Goal: Task Accomplishment & Management: Use online tool/utility

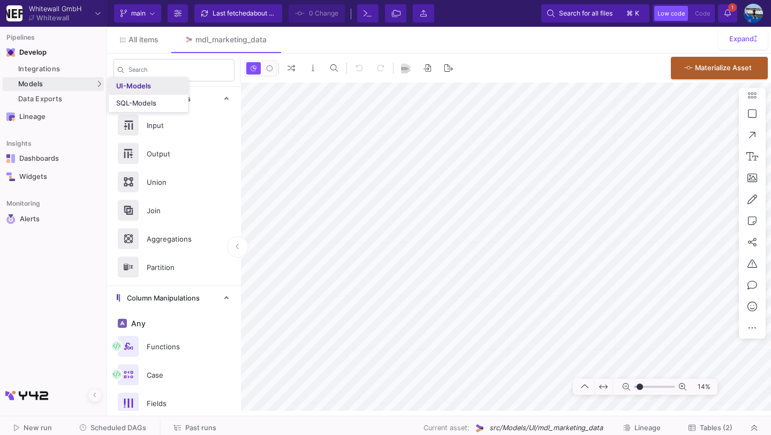
click at [121, 79] on link "UI-Models" at bounding box center [148, 86] width 79 height 17
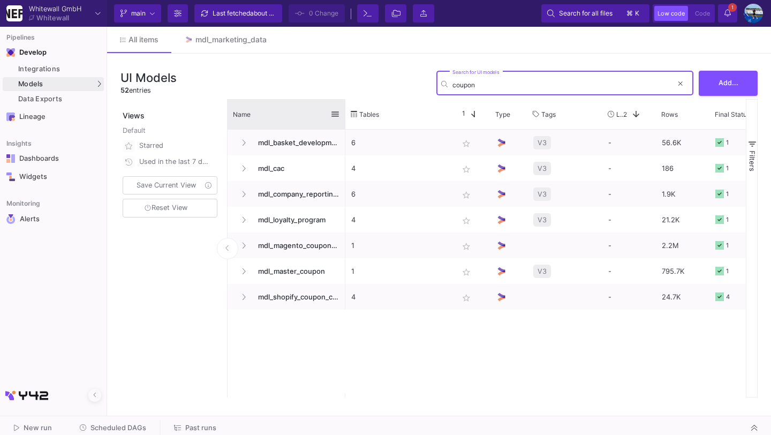
type input "coupon"
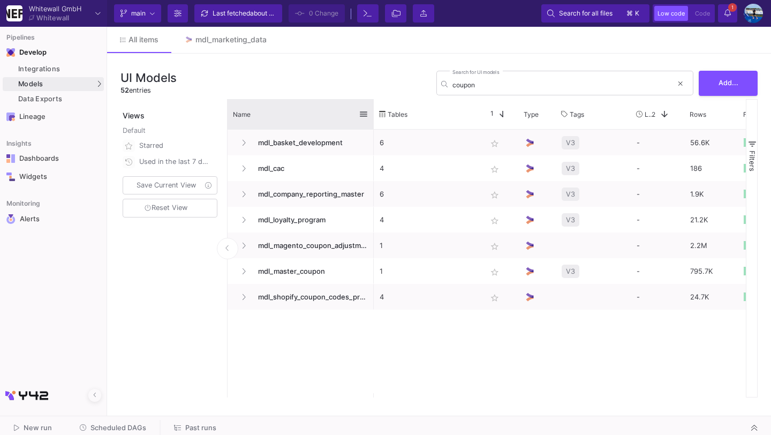
drag, startPoint x: 344, startPoint y: 107, endPoint x: 372, endPoint y: 107, distance: 28.4
click at [372, 107] on div at bounding box center [373, 114] width 4 height 30
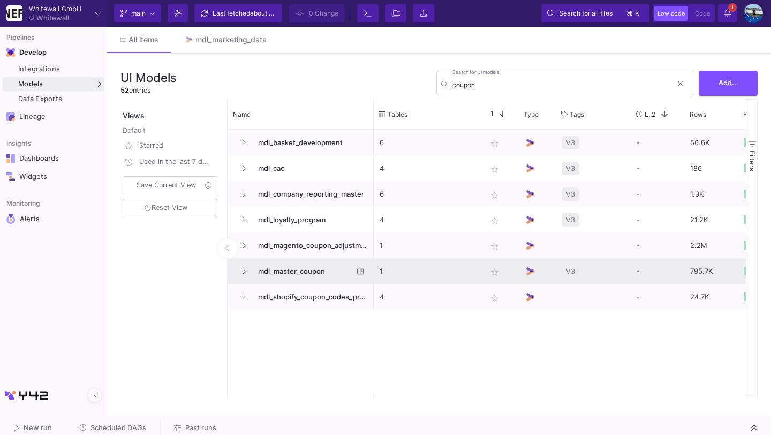
click at [288, 273] on span "mdl_master_coupon" at bounding box center [303, 270] width 102 height 25
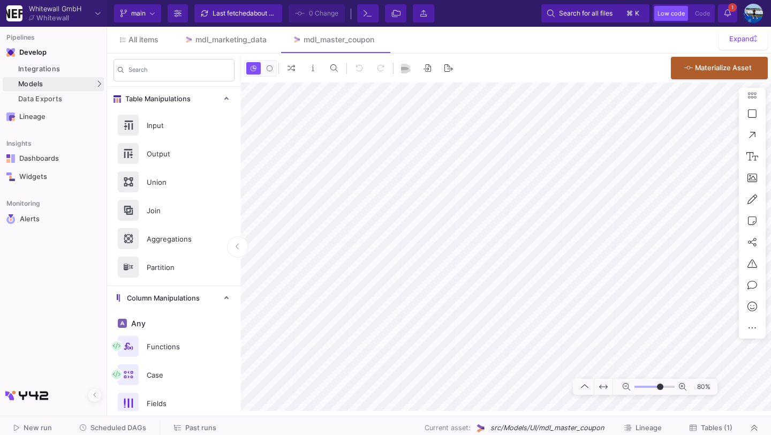
type input "-4"
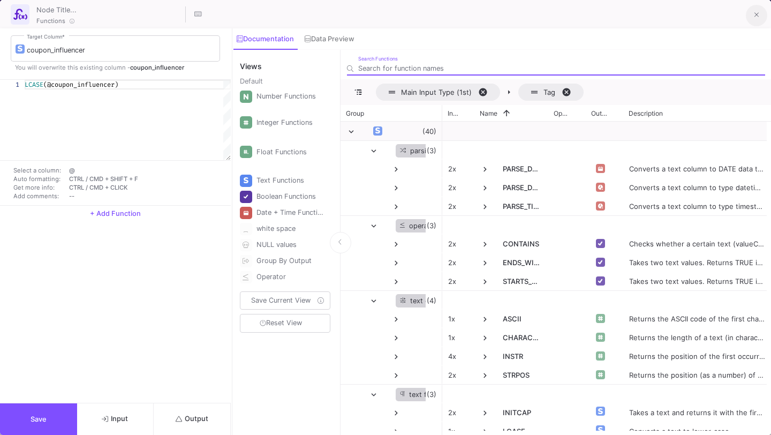
click at [754, 14] on icon at bounding box center [756, 14] width 5 height 7
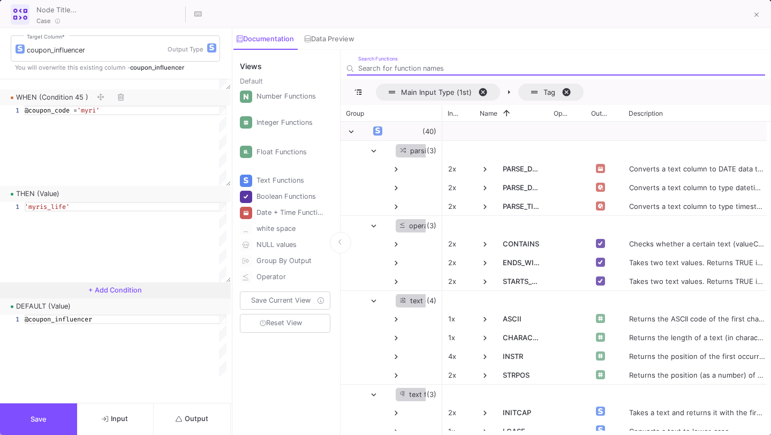
scroll to position [8468, 0]
click at [123, 290] on span "+ Add Condition" at bounding box center [115, 288] width 54 height 8
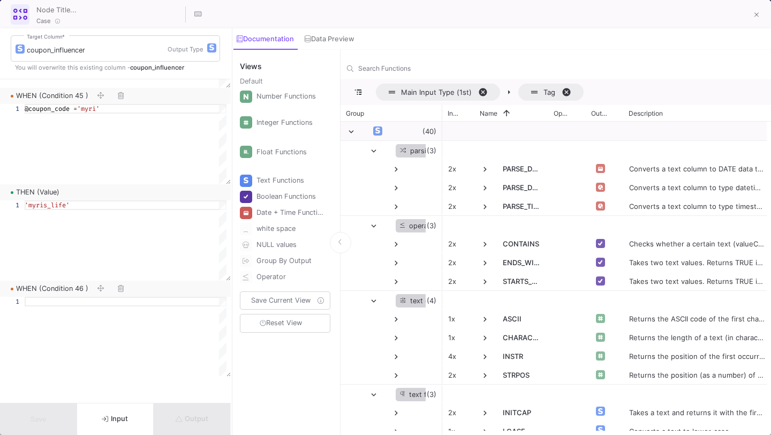
click at [116, 301] on div at bounding box center [126, 301] width 202 height 10
type textarea "@coupon_code = '[PERSON_NAME]'"
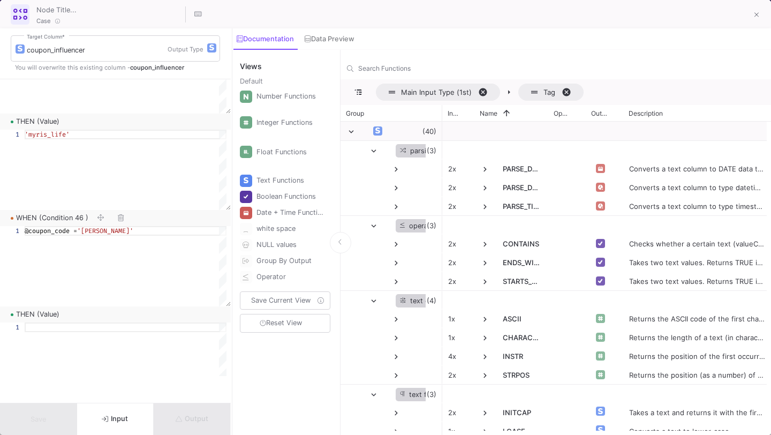
scroll to position [8569, 0]
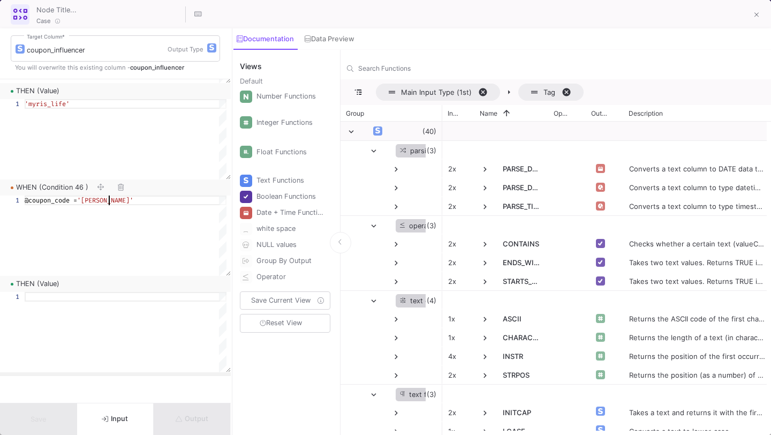
click at [133, 292] on div at bounding box center [126, 297] width 202 height 10
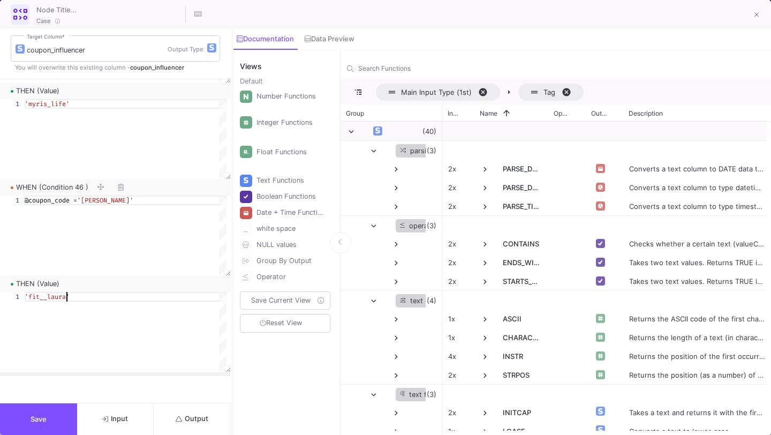
scroll to position [0, 42]
type textarea "'fit__laura'"
click at [186, 411] on button "Output" at bounding box center [192, 419] width 77 height 32
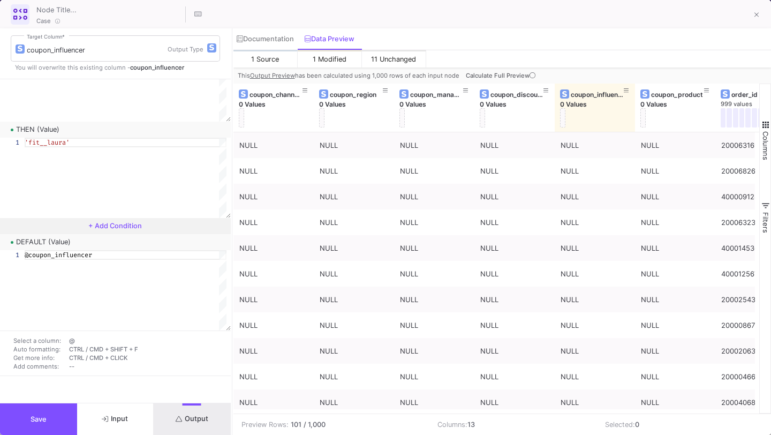
scroll to position [8569, 0]
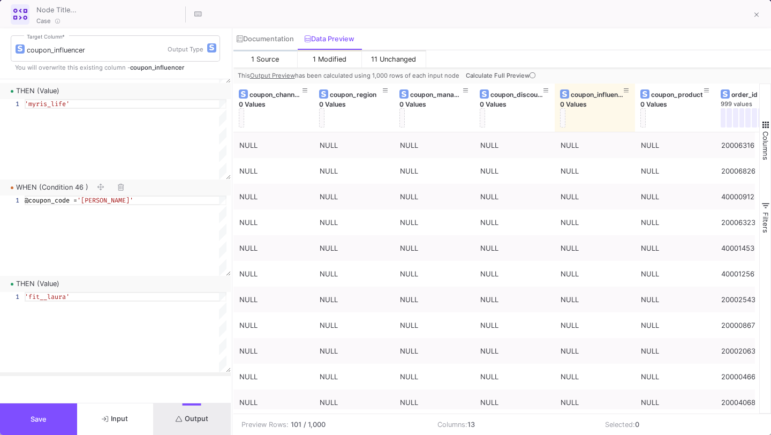
click at [529, 76] on icon at bounding box center [532, 75] width 6 height 6
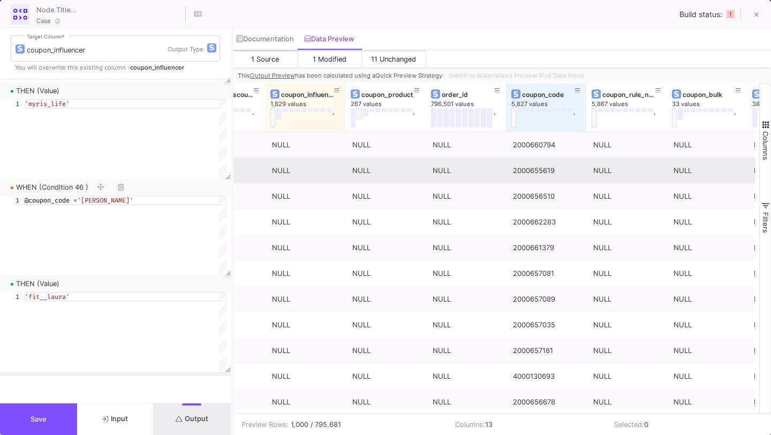
scroll to position [0, 382]
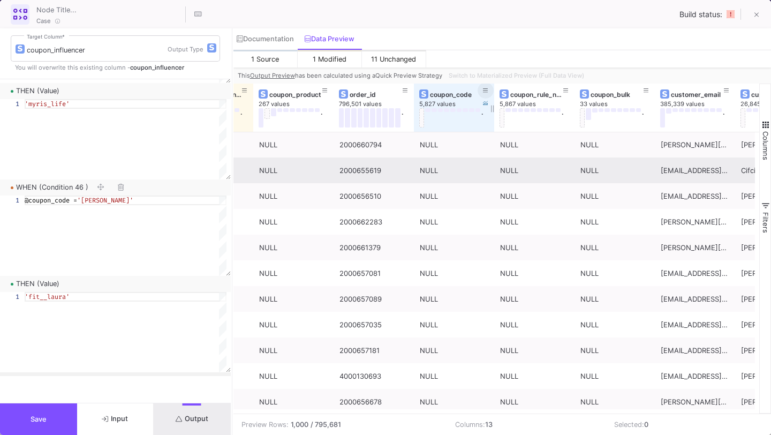
click at [486, 89] on icon at bounding box center [485, 91] width 5 height 6
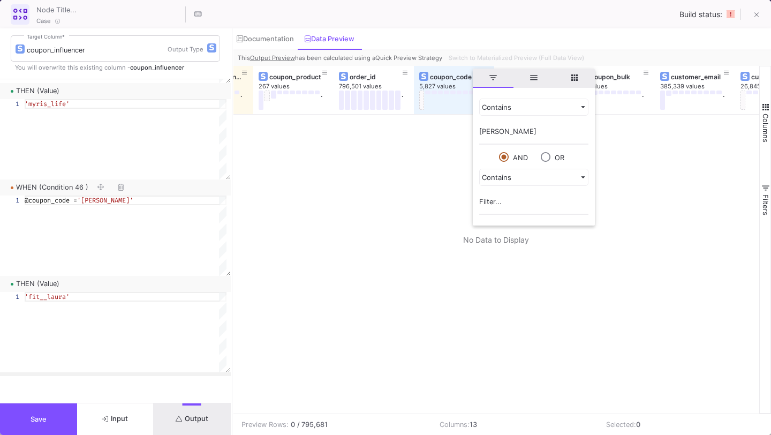
scroll to position [0, 0]
type input "[PERSON_NAME]"
click at [457, 56] on div "Switch to Materialized Preview (Full Data View)" at bounding box center [515, 58] width 142 height 16
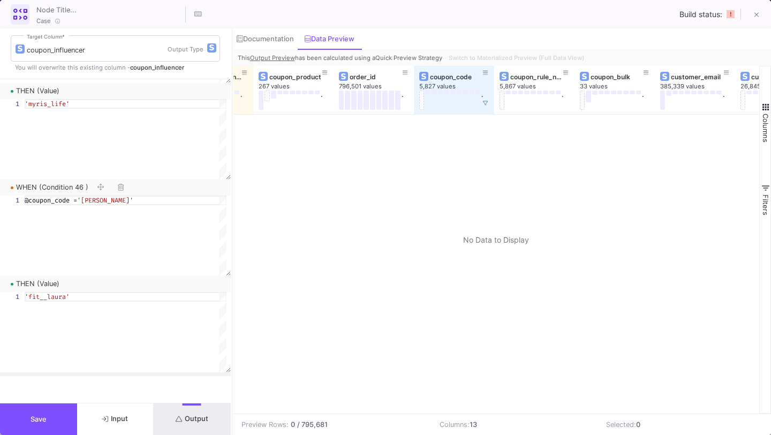
click at [485, 55] on div "Switch to Materialized Preview (Full Data View)" at bounding box center [515, 58] width 142 height 16
click at [118, 188] on icon "button" at bounding box center [121, 187] width 6 height 7
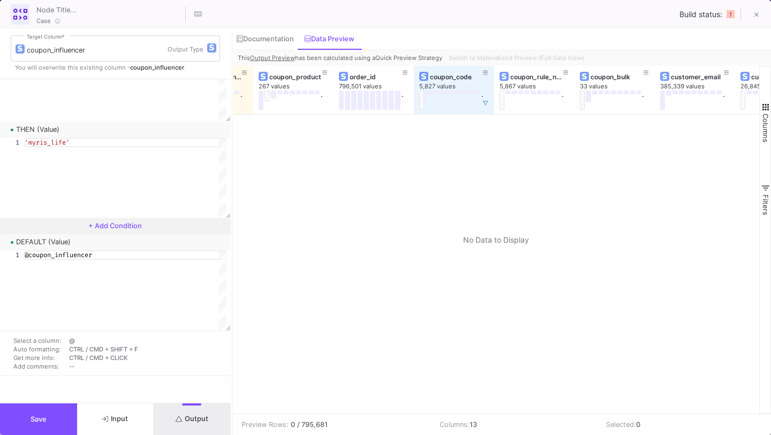
scroll to position [8530, 0]
click at [38, 427] on button "Save" at bounding box center [38, 419] width 77 height 32
